Goal: Task Accomplishment & Management: Use online tool/utility

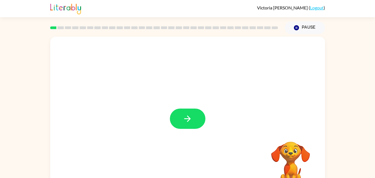
click at [193, 114] on button "button" at bounding box center [188, 119] width 36 height 20
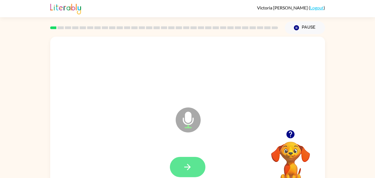
click at [192, 167] on icon "button" at bounding box center [188, 167] width 10 height 10
click at [188, 163] on icon "button" at bounding box center [188, 167] width 10 height 10
click at [200, 164] on button "button" at bounding box center [188, 167] width 36 height 20
click at [181, 165] on button "button" at bounding box center [188, 167] width 36 height 20
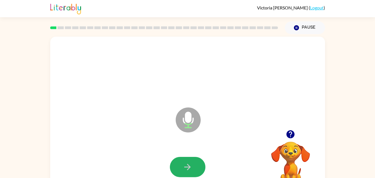
click at [181, 165] on button "button" at bounding box center [188, 167] width 36 height 20
click at [187, 121] on icon "Microphone The Microphone is here when it is your turn to talk" at bounding box center [215, 127] width 83 height 42
click at [182, 163] on button "button" at bounding box center [188, 167] width 36 height 20
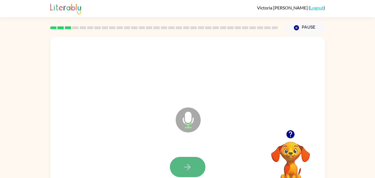
click at [195, 168] on button "button" at bounding box center [188, 167] width 36 height 20
click at [192, 166] on icon "button" at bounding box center [188, 167] width 10 height 10
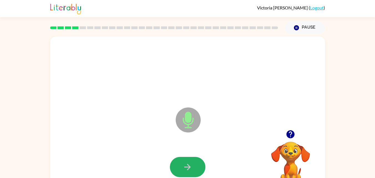
click at [192, 166] on icon "button" at bounding box center [188, 167] width 10 height 10
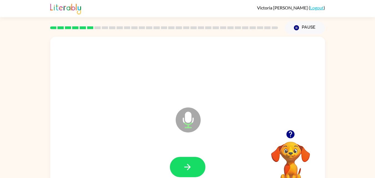
click at [192, 166] on icon "button" at bounding box center [188, 167] width 10 height 10
click at [192, 163] on icon "button" at bounding box center [188, 167] width 10 height 10
click at [190, 172] on button "button" at bounding box center [188, 167] width 36 height 20
click at [185, 162] on icon "button" at bounding box center [188, 167] width 10 height 10
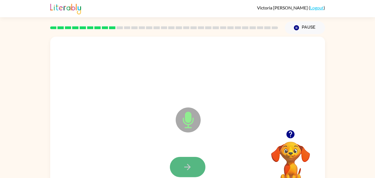
click at [196, 165] on button "button" at bounding box center [188, 167] width 36 height 20
click at [185, 164] on icon "button" at bounding box center [188, 167] width 10 height 10
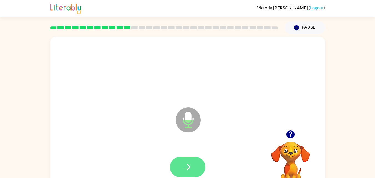
click at [187, 157] on button "button" at bounding box center [188, 167] width 36 height 20
click at [188, 163] on icon "button" at bounding box center [188, 167] width 10 height 10
click at [188, 165] on icon "button" at bounding box center [187, 167] width 6 height 6
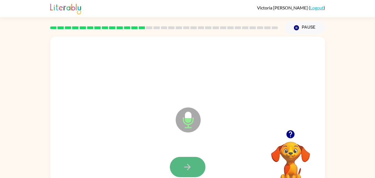
click at [187, 168] on icon "button" at bounding box center [188, 167] width 10 height 10
click at [194, 171] on button "button" at bounding box center [188, 167] width 36 height 20
click at [198, 164] on button "button" at bounding box center [188, 167] width 36 height 20
click at [198, 165] on button "button" at bounding box center [188, 167] width 36 height 20
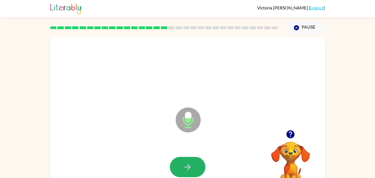
click at [198, 165] on button "button" at bounding box center [188, 167] width 36 height 20
click at [197, 165] on button "button" at bounding box center [188, 167] width 36 height 20
click at [193, 167] on button "button" at bounding box center [188, 167] width 36 height 20
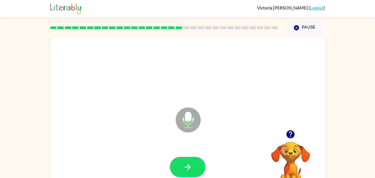
click at [193, 167] on button "button" at bounding box center [188, 167] width 36 height 20
drag, startPoint x: 193, startPoint y: 167, endPoint x: 189, endPoint y: 172, distance: 5.5
click at [189, 172] on icon "button" at bounding box center [188, 167] width 10 height 10
click at [183, 165] on icon "button" at bounding box center [188, 167] width 10 height 10
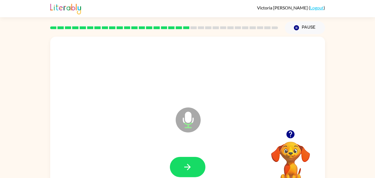
drag, startPoint x: 184, startPoint y: 168, endPoint x: 183, endPoint y: 165, distance: 3.4
click at [183, 165] on icon "button" at bounding box center [188, 167] width 10 height 10
click at [190, 168] on icon "button" at bounding box center [188, 167] width 10 height 10
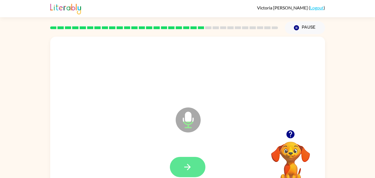
click at [187, 160] on button "button" at bounding box center [188, 167] width 36 height 20
click at [185, 164] on icon "button" at bounding box center [188, 167] width 10 height 10
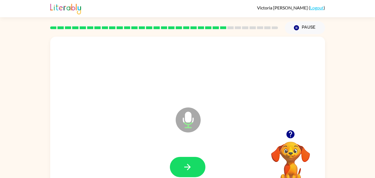
click at [183, 166] on icon "button" at bounding box center [188, 167] width 10 height 10
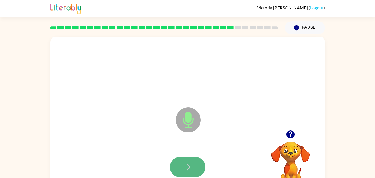
click at [183, 166] on icon "button" at bounding box center [188, 167] width 10 height 10
click at [189, 164] on icon "button" at bounding box center [188, 167] width 10 height 10
click at [191, 166] on icon "button" at bounding box center [188, 167] width 10 height 10
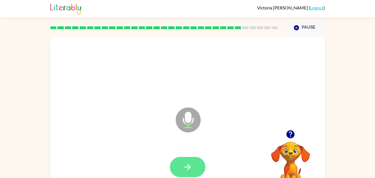
click at [183, 166] on icon "button" at bounding box center [188, 167] width 10 height 10
click at [184, 166] on icon "button" at bounding box center [188, 167] width 10 height 10
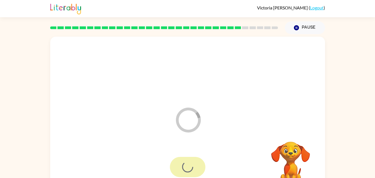
drag, startPoint x: 184, startPoint y: 166, endPoint x: 102, endPoint y: 117, distance: 95.6
click at [102, 117] on div "Loader Your response is being sent to our graders" at bounding box center [187, 116] width 275 height 158
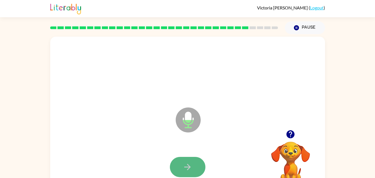
click at [190, 170] on icon "button" at bounding box center [188, 167] width 10 height 10
drag, startPoint x: 190, startPoint y: 169, endPoint x: 180, endPoint y: 161, distance: 12.2
click at [141, 125] on div "Microphone The Microphone is here when it is your turn to talk" at bounding box center [187, 116] width 275 height 158
click at [189, 164] on icon "button" at bounding box center [188, 167] width 10 height 10
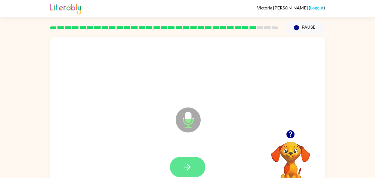
click at [188, 169] on icon "button" at bounding box center [187, 167] width 6 height 6
click at [190, 166] on icon "button" at bounding box center [188, 167] width 10 height 10
click at [197, 168] on button "button" at bounding box center [188, 167] width 36 height 20
